Goal: Check status

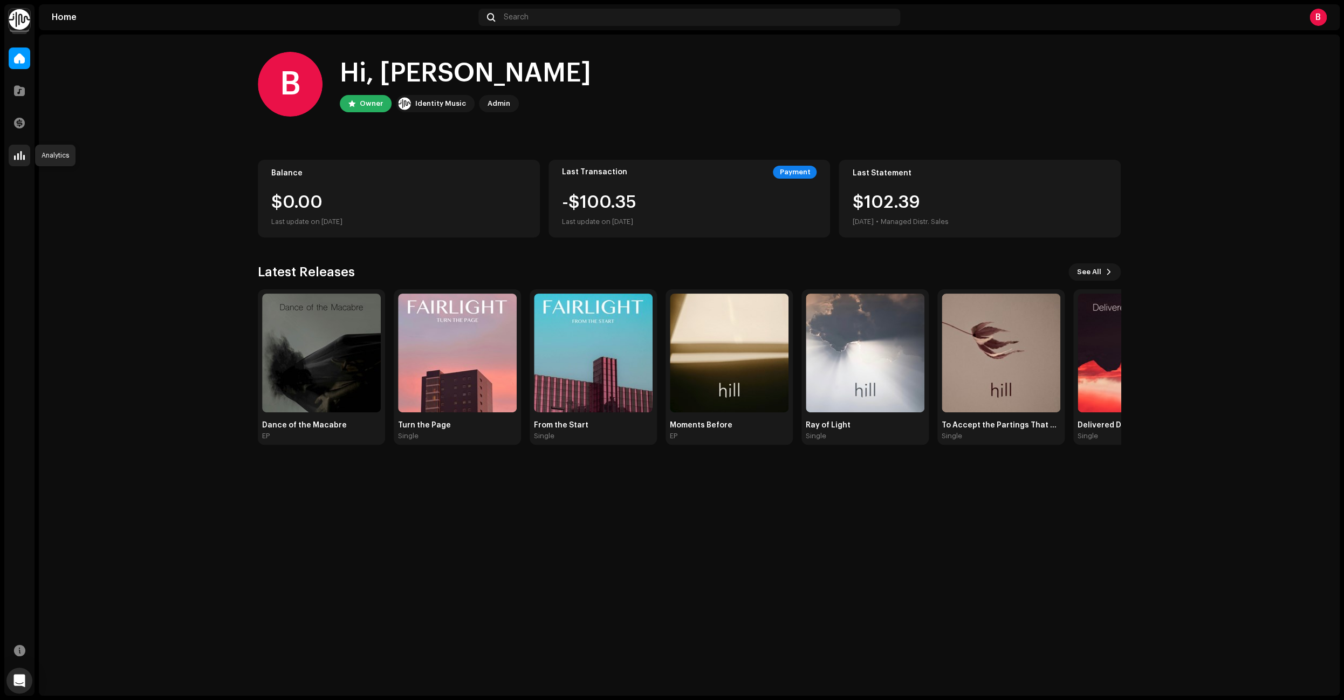
click at [17, 155] on span at bounding box center [19, 155] width 11 height 9
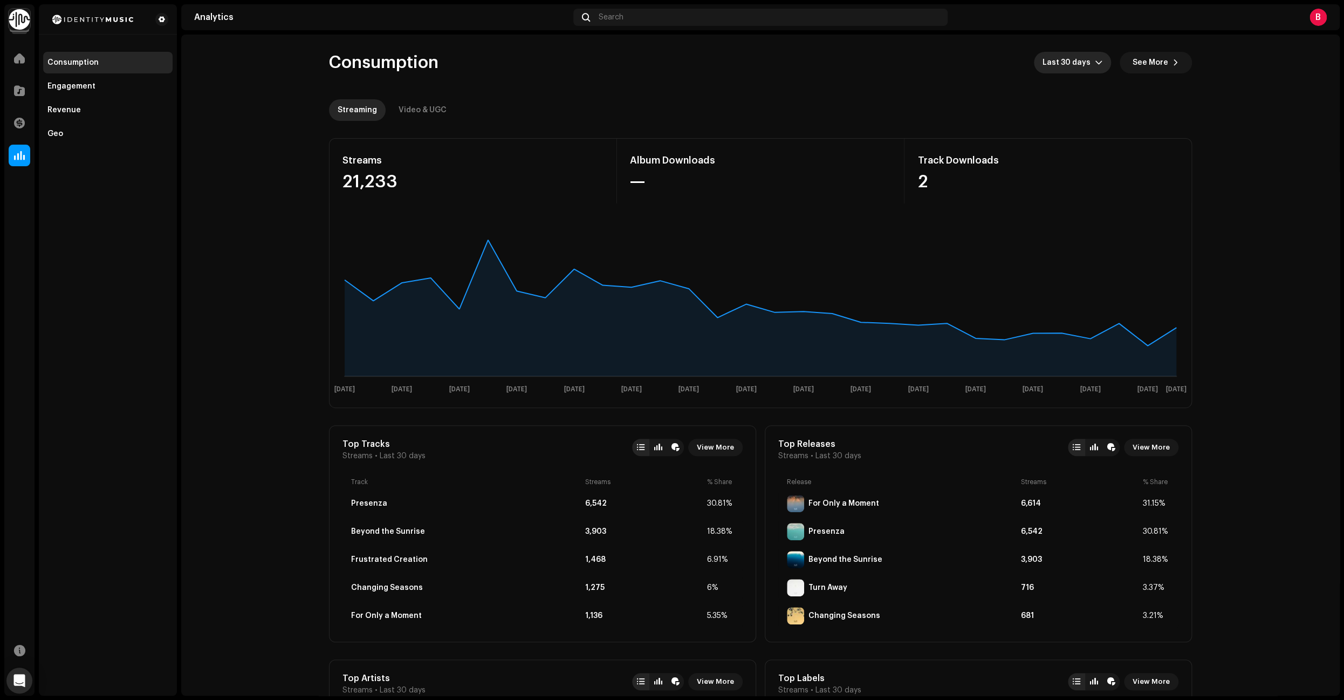
click at [1103, 60] on icon "dropdown trigger" at bounding box center [1099, 63] width 8 height 8
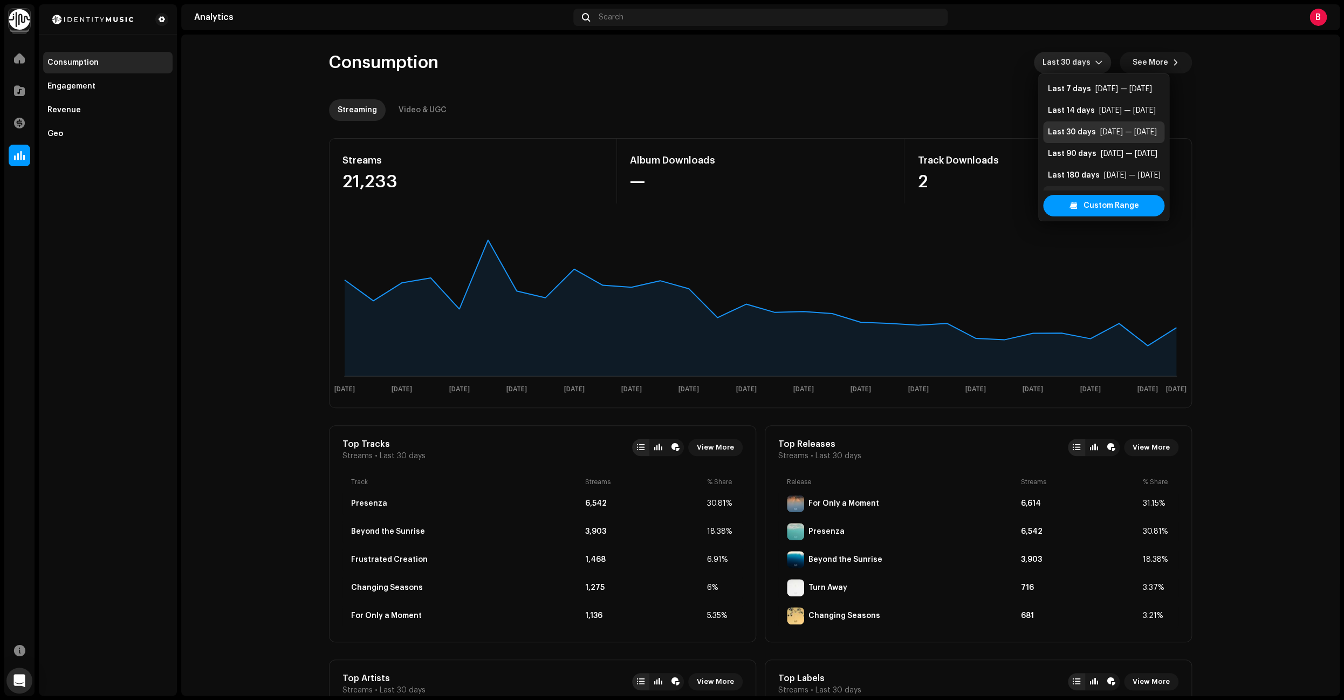
scroll to position [17, 0]
click at [1074, 180] on div "Last 365 days" at bounding box center [1074, 179] width 52 height 11
